Goal: Task Accomplishment & Management: Manage account settings

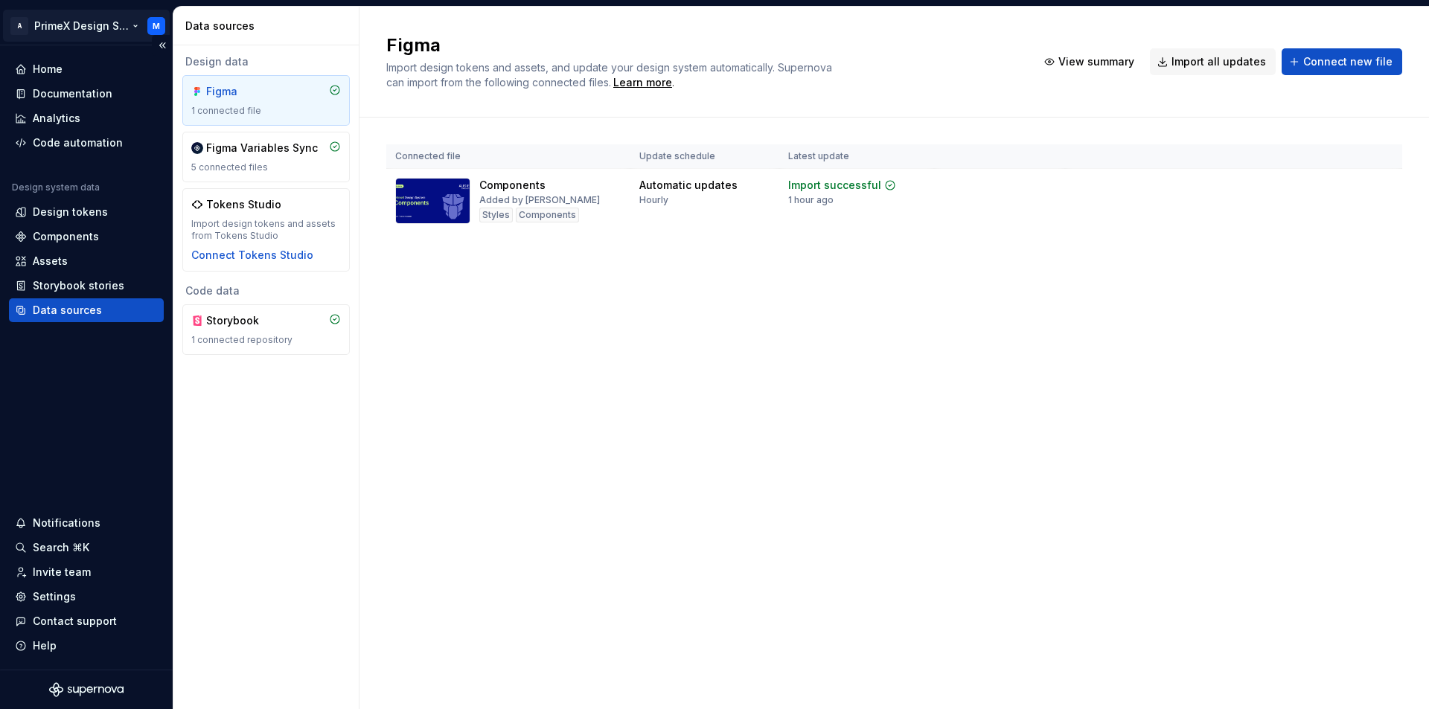
click at [160, 22] on html "A PrimeX Design System M Home Documentation Analytics Code automation Design sy…" at bounding box center [714, 354] width 1429 height 709
click at [159, 28] on html "A PrimeX Design System M Home Documentation Analytics Code automation Design sy…" at bounding box center [714, 354] width 1429 height 709
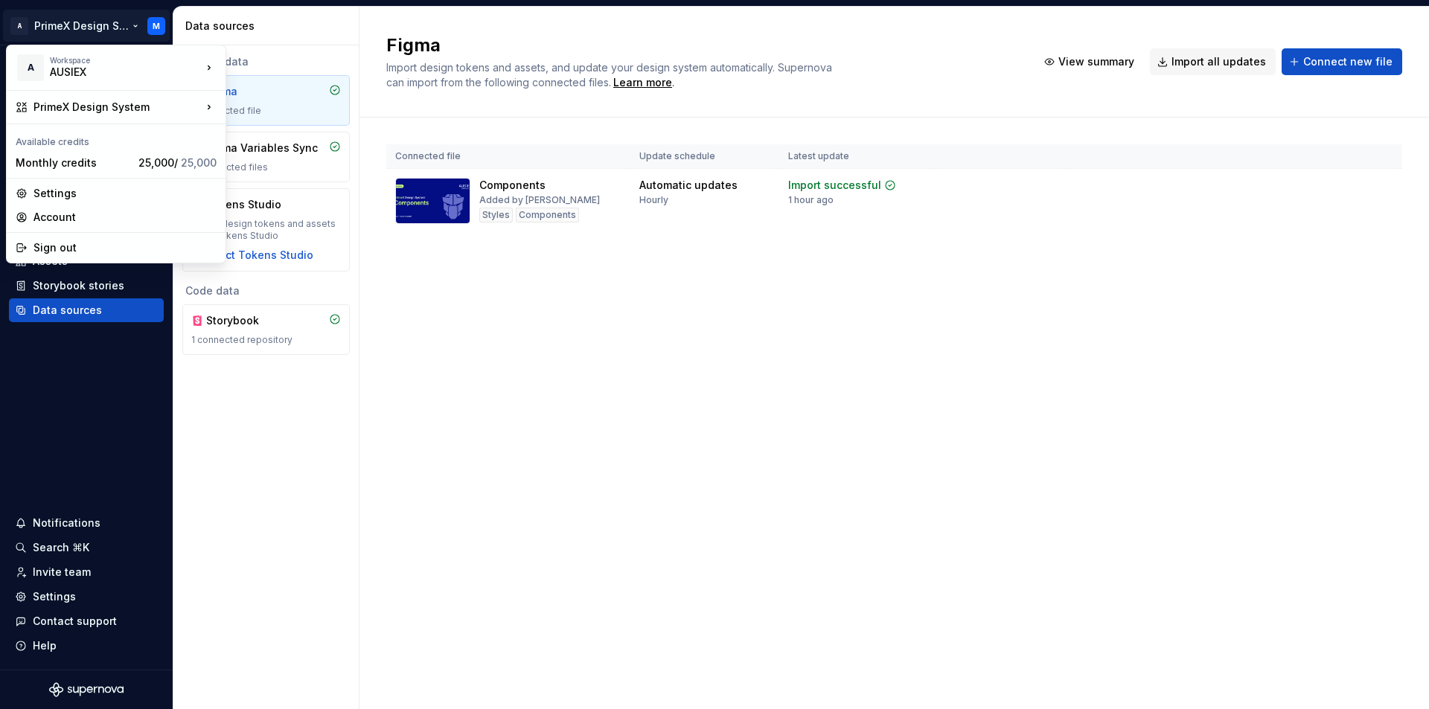
click at [134, 27] on html "A PrimeX Design System M Home Documentation Analytics Code automation Design sy…" at bounding box center [714, 354] width 1429 height 709
click at [60, 214] on div "Account" at bounding box center [124, 217] width 183 height 15
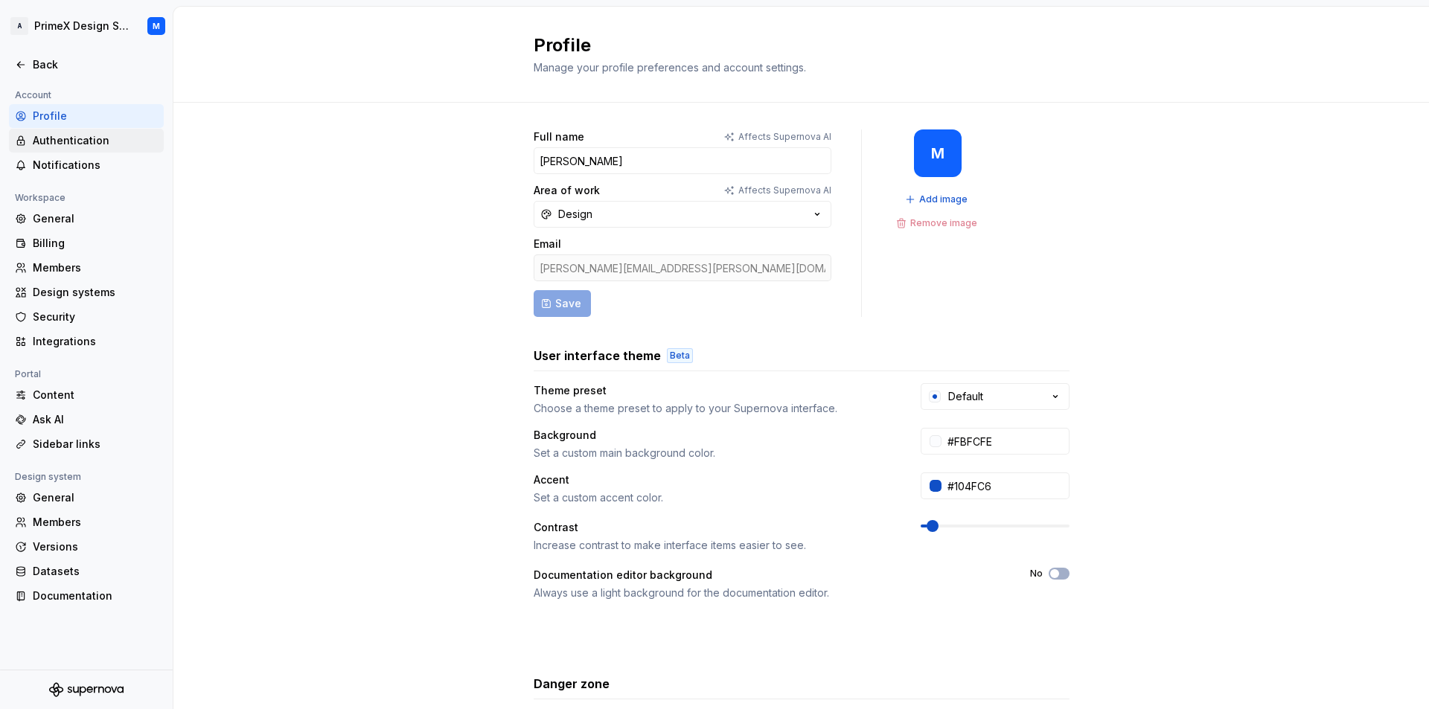
click at [120, 142] on div "Authentication" at bounding box center [95, 140] width 125 height 15
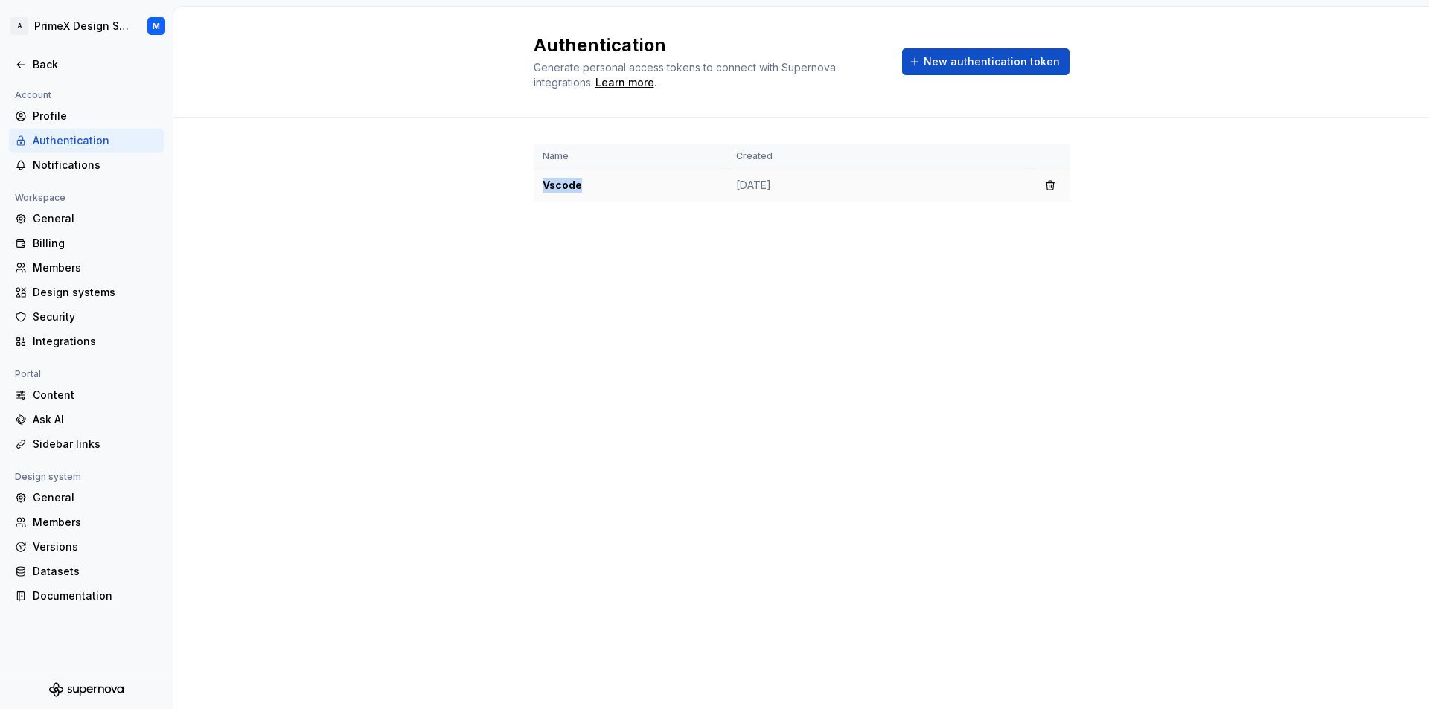
drag, startPoint x: 583, startPoint y: 185, endPoint x: 537, endPoint y: 186, distance: 45.4
click at [537, 186] on td "Vscode" at bounding box center [631, 185] width 194 height 33
